Goal: Task Accomplishment & Management: Manage account settings

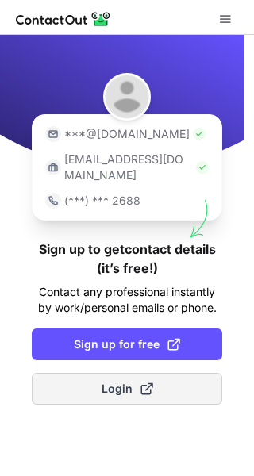
click at [132, 380] on span "Login" at bounding box center [127, 388] width 52 height 16
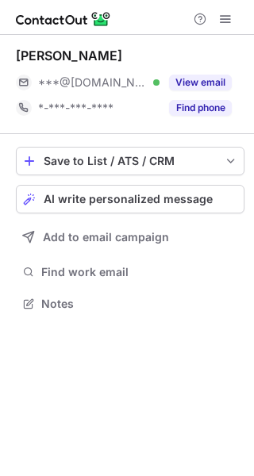
scroll to position [292, 254]
click at [231, 2] on div at bounding box center [127, 17] width 254 height 35
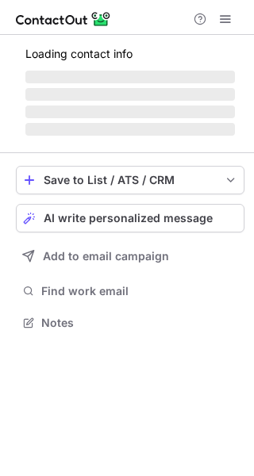
scroll to position [292, 254]
